Goal: Task Accomplishment & Management: Use online tool/utility

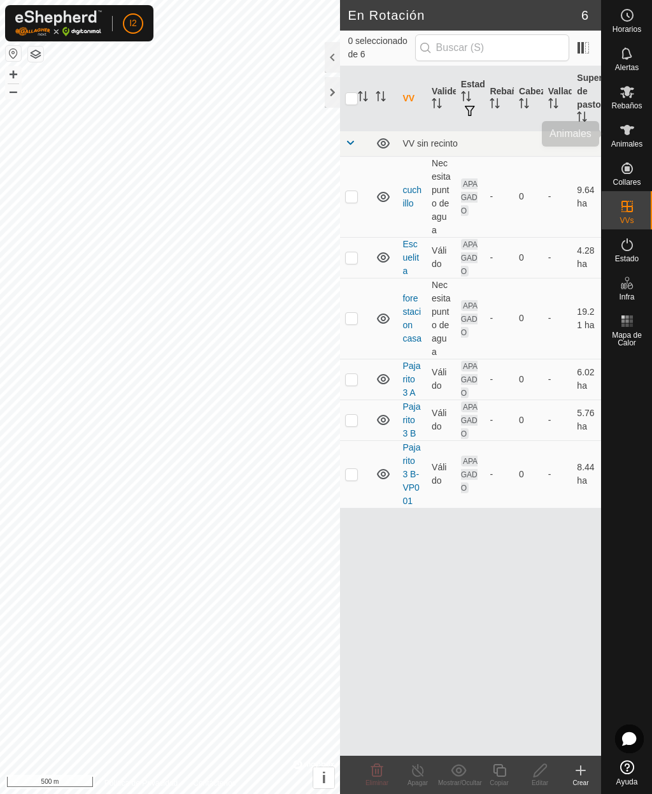
click at [633, 135] on icon at bounding box center [627, 129] width 15 height 15
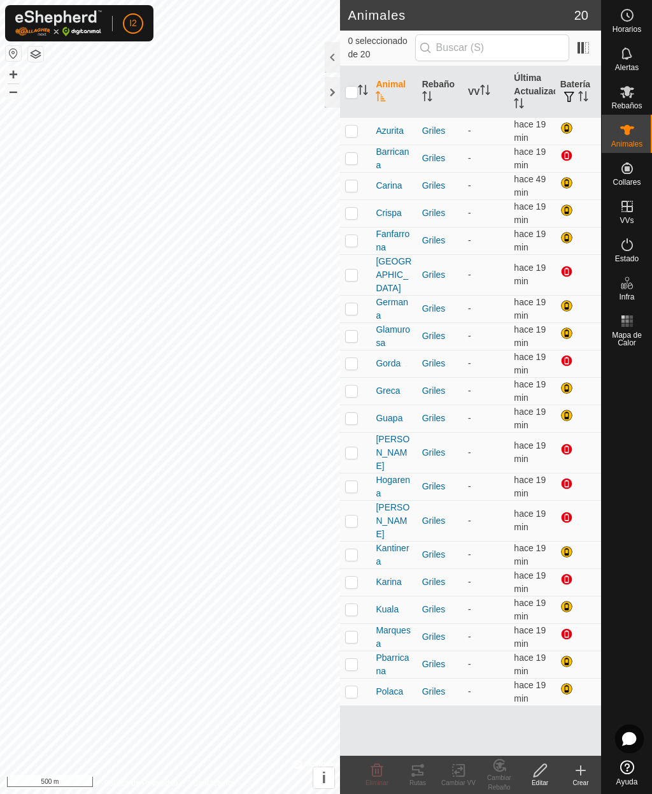
click at [632, 252] on icon at bounding box center [627, 244] width 15 height 15
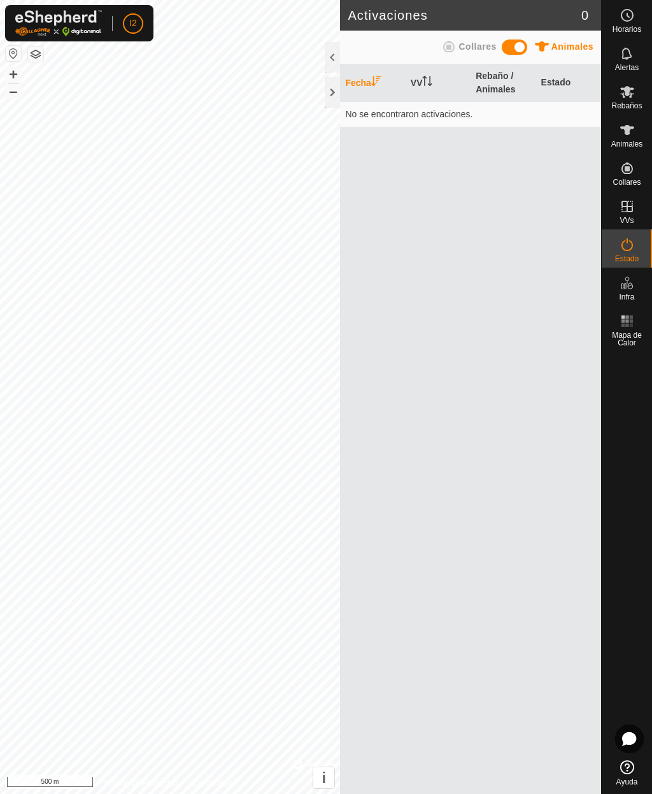
click at [522, 43] on span at bounding box center [514, 46] width 25 height 15
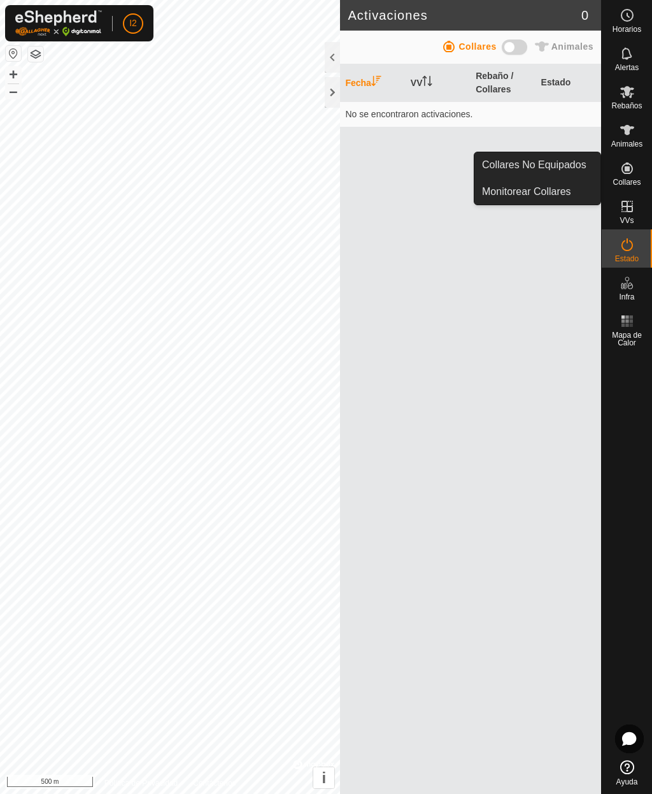
click at [524, 164] on span "Collares No Equipados" at bounding box center [534, 164] width 104 height 15
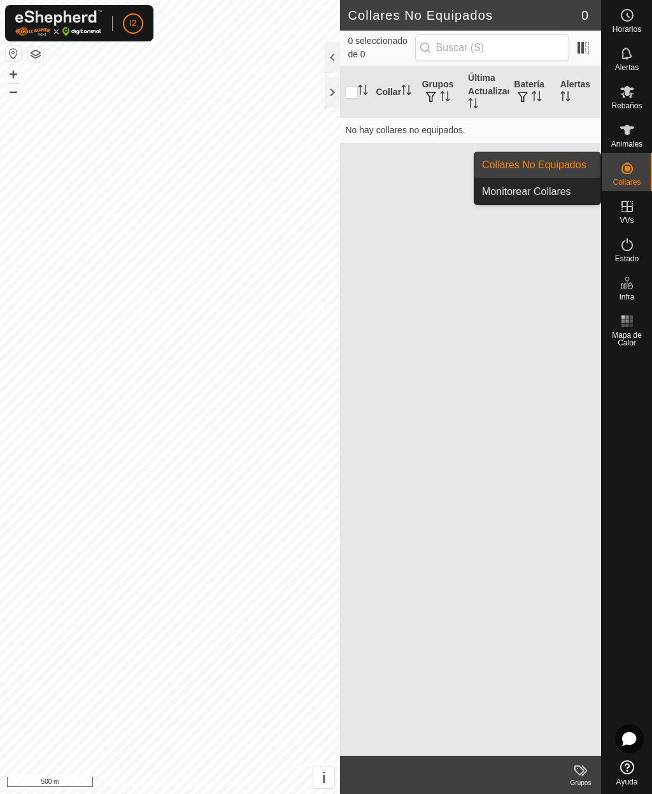
click at [529, 197] on span "Monitorear Collares" at bounding box center [526, 191] width 89 height 15
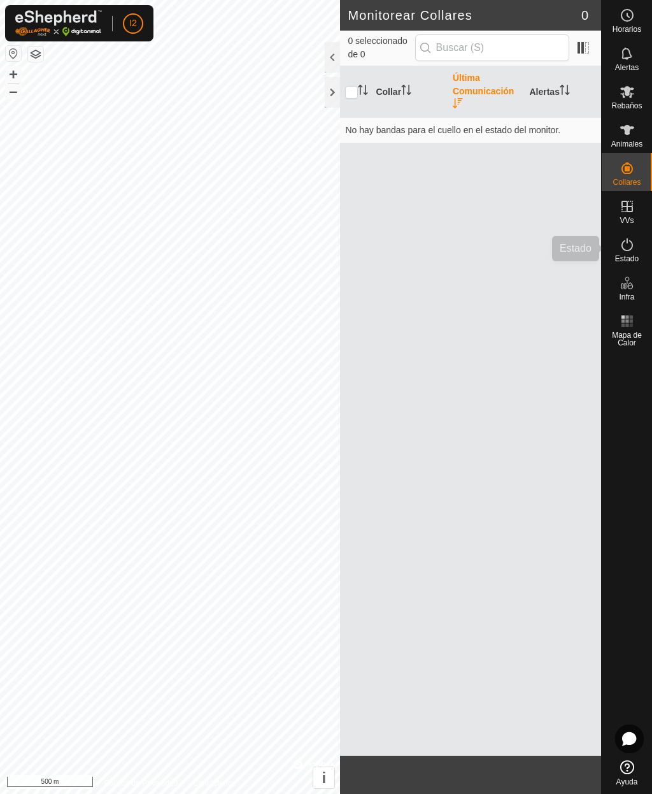
click at [631, 250] on icon at bounding box center [627, 244] width 15 height 15
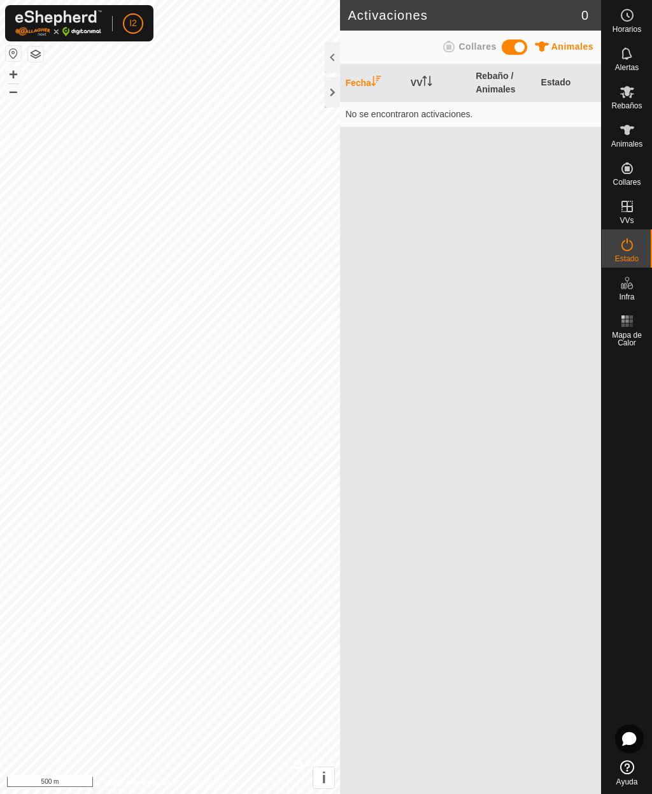
click at [524, 48] on span at bounding box center [514, 46] width 25 height 15
click at [515, 55] on div at bounding box center [514, 46] width 25 height 15
click at [522, 48] on span at bounding box center [514, 46] width 25 height 15
click at [518, 48] on span at bounding box center [514, 46] width 25 height 15
click at [426, 76] on icon "Activar para ordenar" at bounding box center [427, 81] width 10 height 10
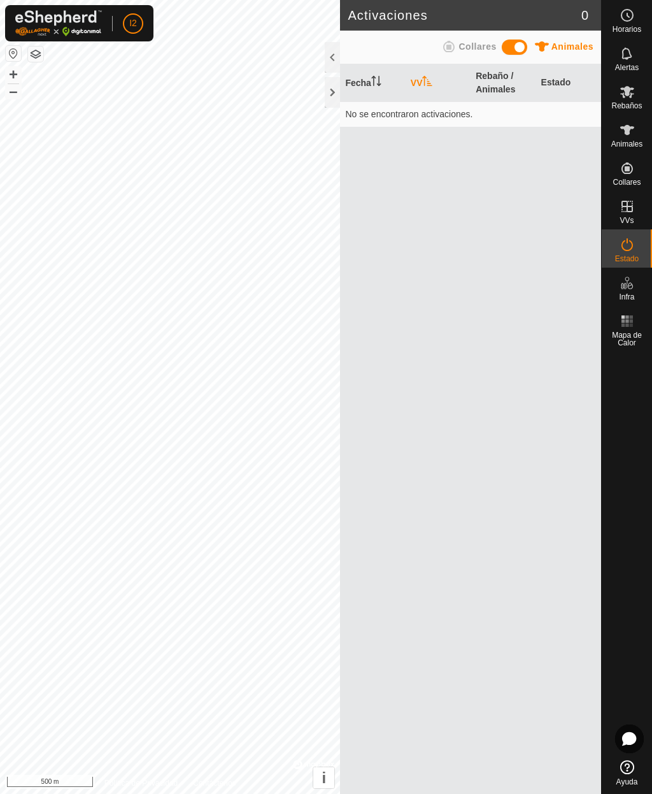
click at [368, 85] on th "Fecha" at bounding box center [372, 83] width 65 height 38
click at [469, 47] on span "Collares" at bounding box center [478, 46] width 38 height 10
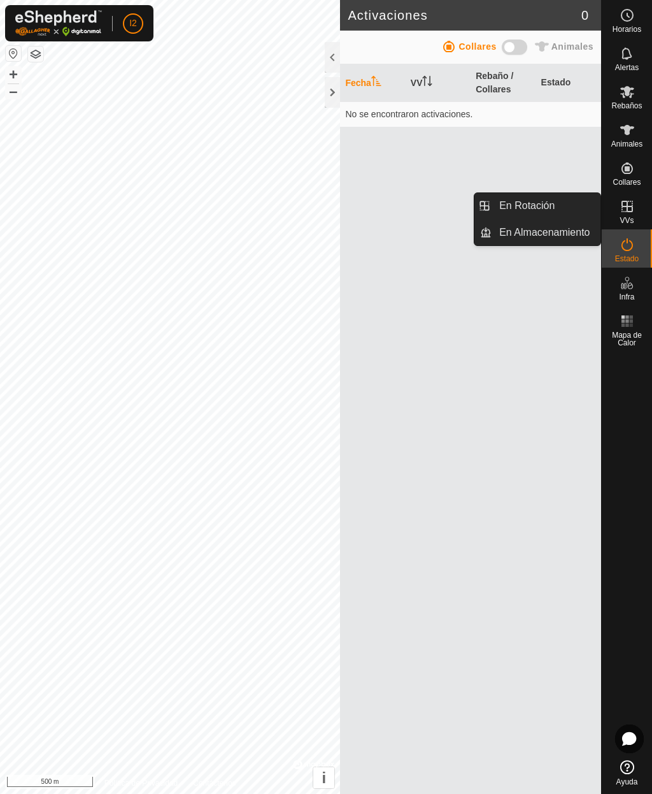
click at [628, 86] on icon at bounding box center [627, 91] width 15 height 15
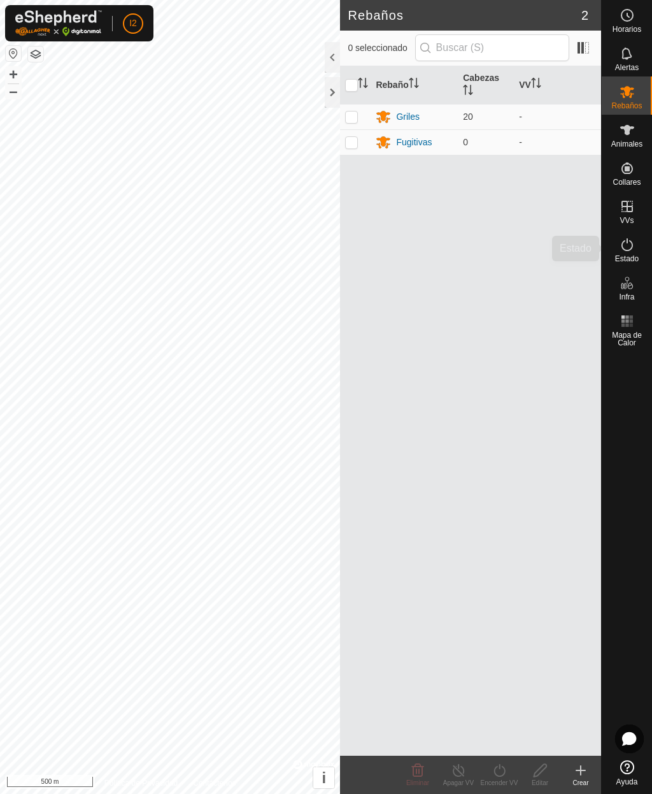
click at [631, 243] on icon at bounding box center [627, 244] width 15 height 15
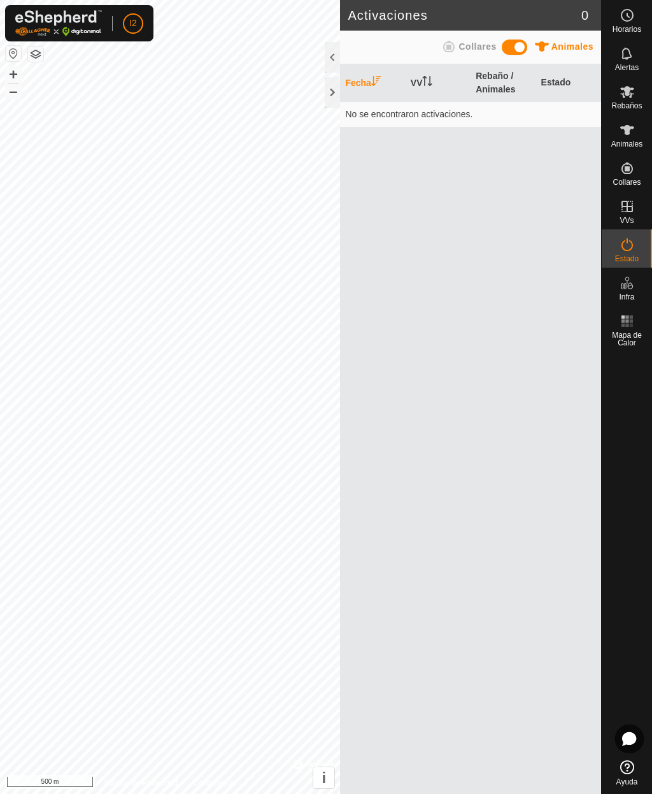
click at [627, 130] on icon at bounding box center [627, 130] width 14 height 10
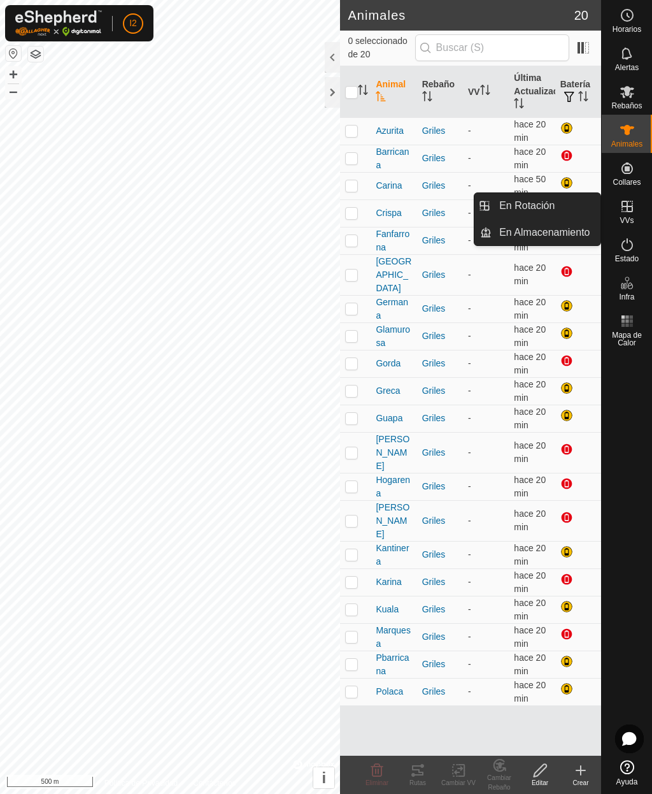
click at [526, 207] on span "En Rotación" at bounding box center [526, 205] width 55 height 15
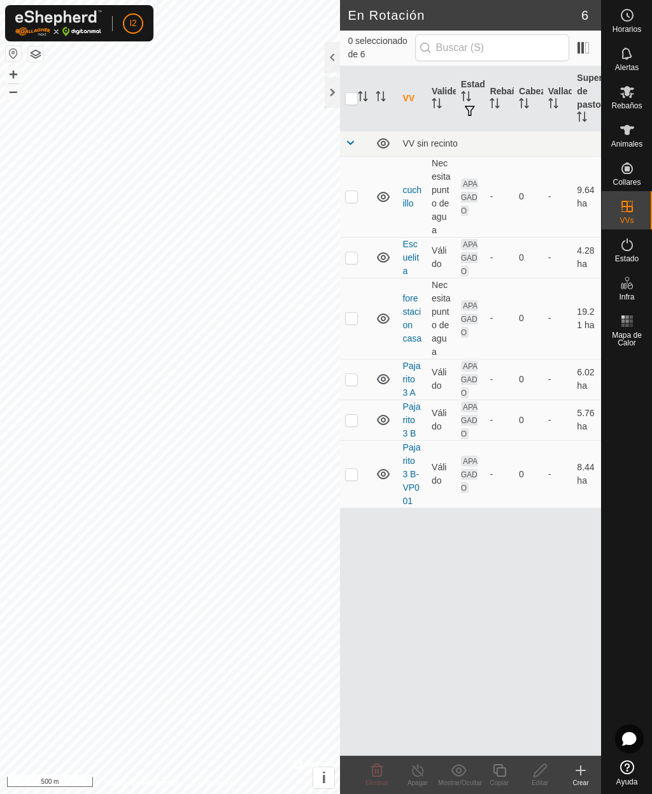
click at [501, 85] on th "Rebaño" at bounding box center [499, 98] width 29 height 65
click at [538, 87] on th "Cabezas" at bounding box center [528, 98] width 29 height 65
click at [631, 141] on span "Animales" at bounding box center [627, 144] width 31 height 8
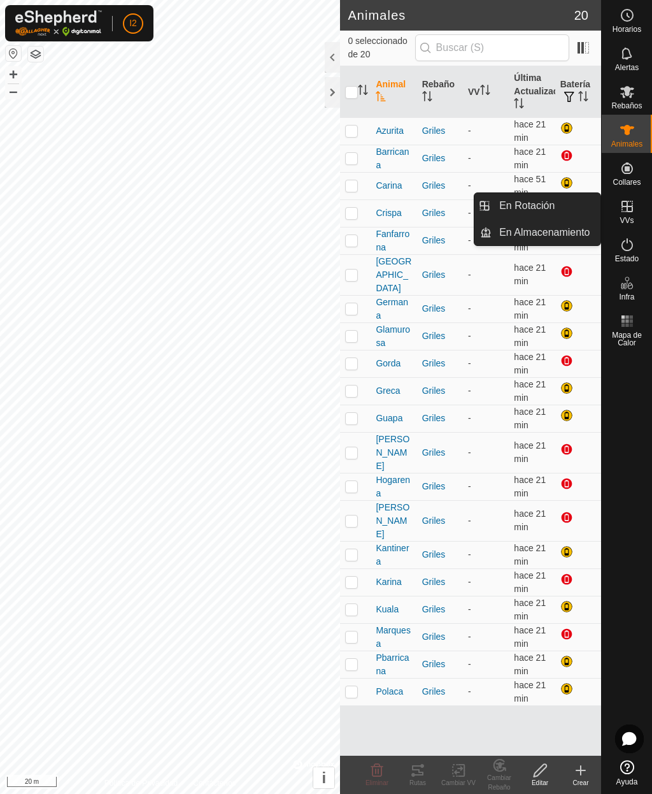
click at [527, 208] on span "En Rotación" at bounding box center [526, 205] width 55 height 15
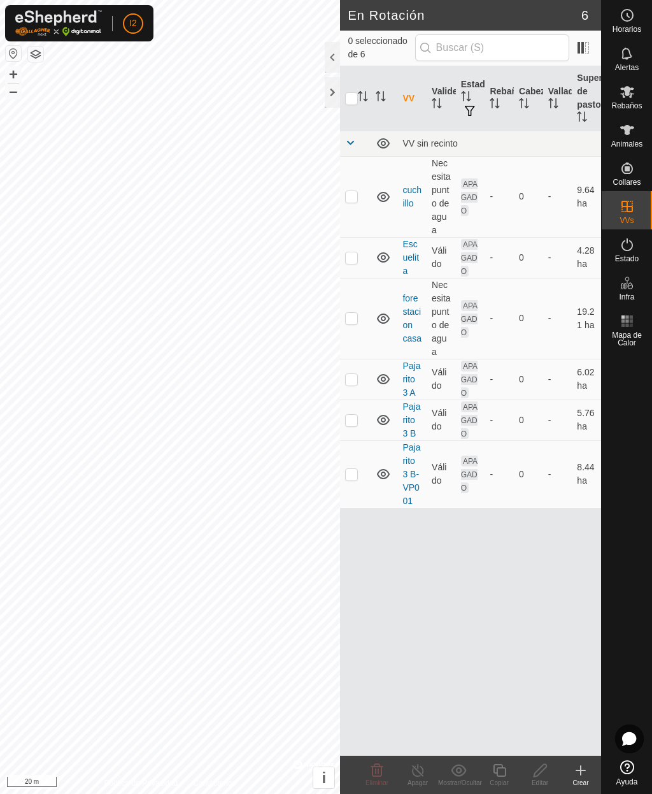
click at [589, 773] on create-svg-icon at bounding box center [581, 770] width 41 height 15
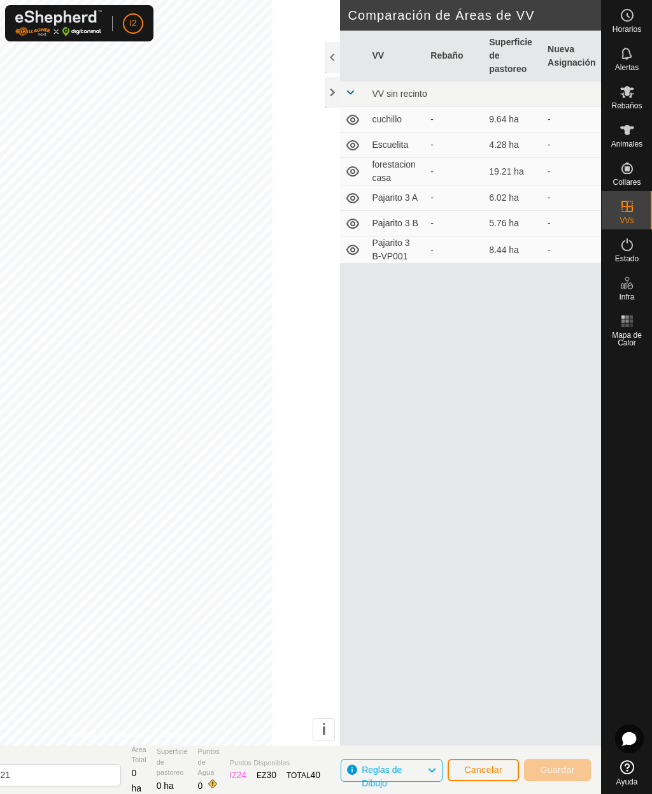
click at [478, 777] on button "Cancelar" at bounding box center [483, 770] width 71 height 22
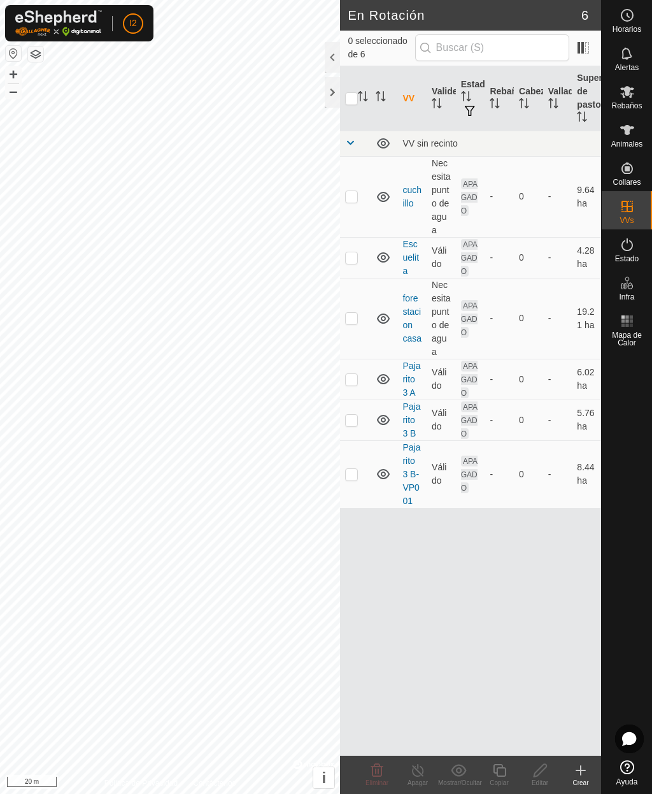
click at [628, 138] on es-animals-svg-icon at bounding box center [627, 130] width 23 height 20
